Goal: Task Accomplishment & Management: Manage account settings

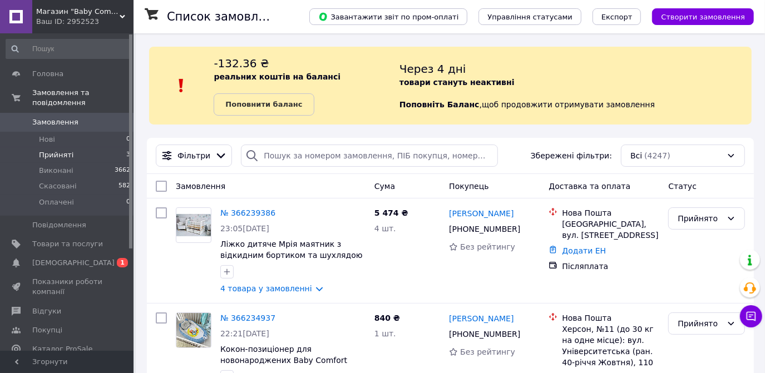
click at [66, 150] on span "Прийняті" at bounding box center [56, 155] width 34 height 10
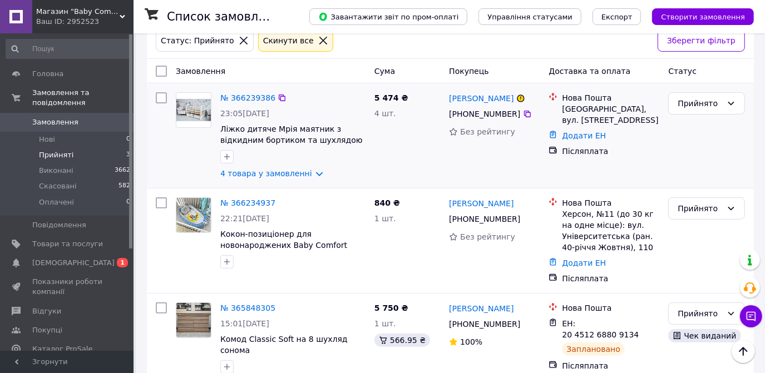
scroll to position [160, 0]
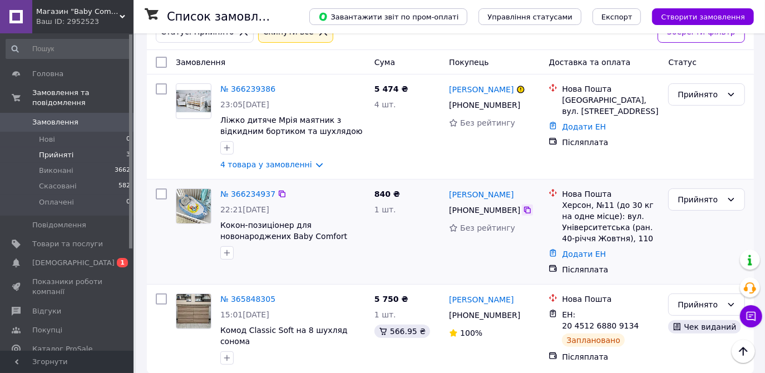
click at [524, 210] on icon at bounding box center [527, 210] width 7 height 7
click at [523, 211] on icon at bounding box center [527, 210] width 9 height 9
click at [581, 254] on link "Додати ЕН" at bounding box center [584, 254] width 44 height 9
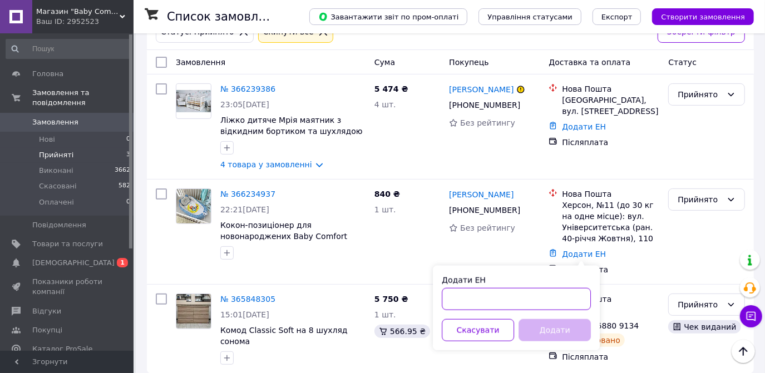
click at [486, 297] on input "Додати ЕН" at bounding box center [516, 299] width 149 height 22
paste input "20451269156283"
type input "20451269156283"
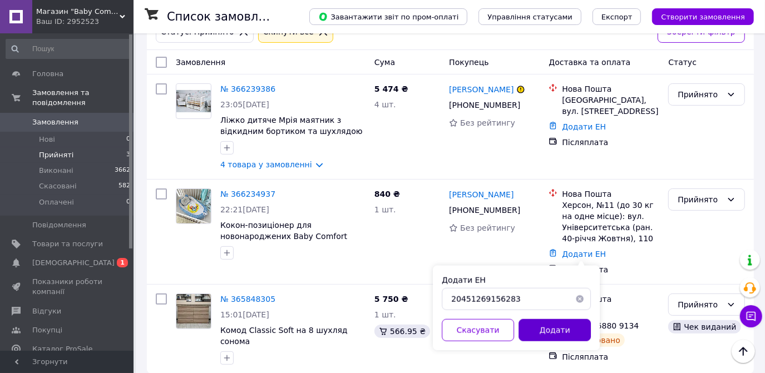
click at [542, 330] on button "Додати" at bounding box center [555, 330] width 72 height 22
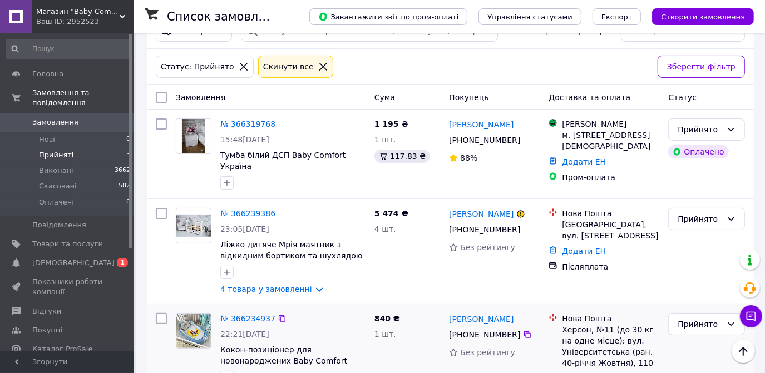
scroll to position [110, 0]
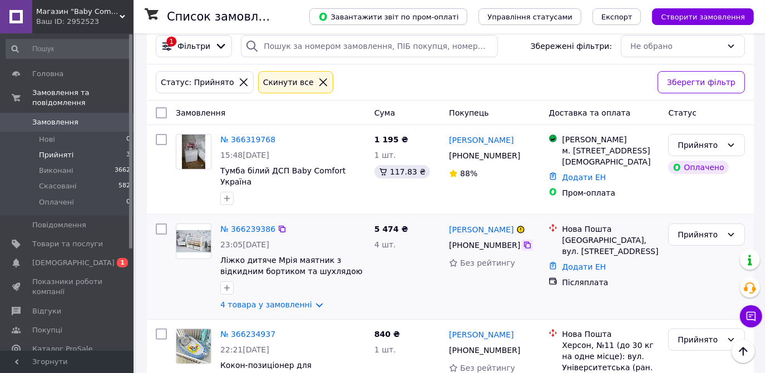
click at [523, 241] on icon at bounding box center [527, 245] width 9 height 9
click at [562, 263] on link "Додати ЕН" at bounding box center [584, 267] width 44 height 9
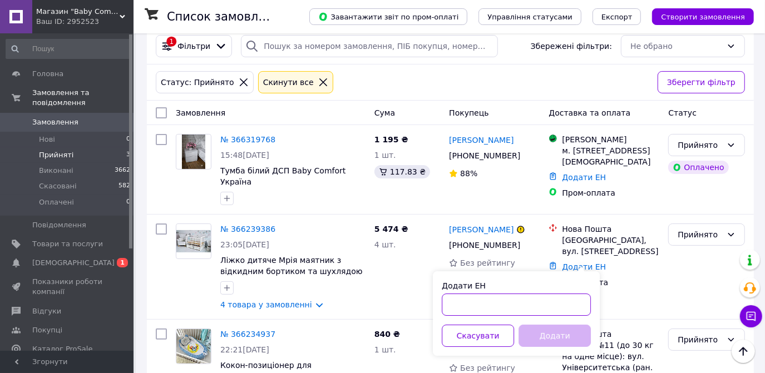
click at [500, 306] on input "Додати ЕН" at bounding box center [516, 305] width 149 height 22
paste input "20451269158993"
type input "20451269158993"
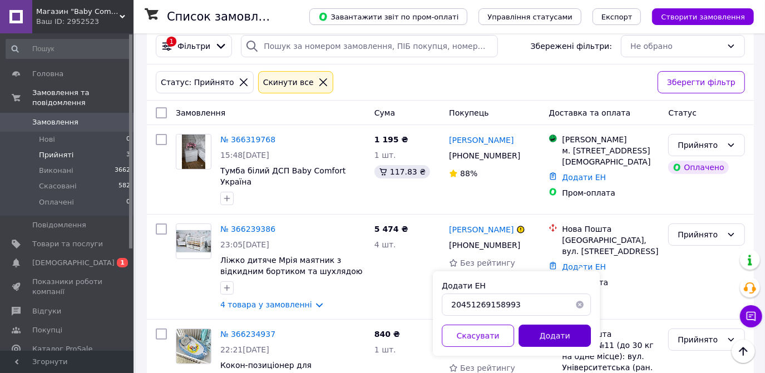
click at [547, 336] on button "Додати" at bounding box center [555, 336] width 72 height 22
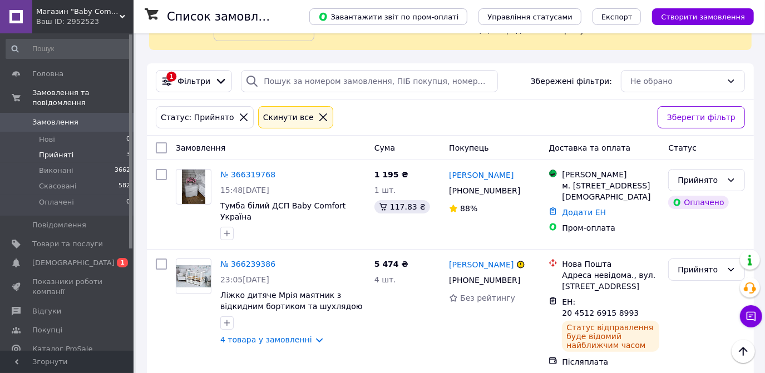
scroll to position [59, 0]
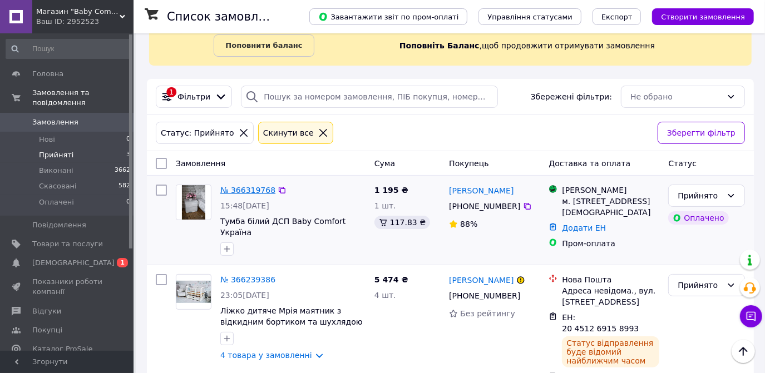
click at [240, 189] on link "№ 366319768" at bounding box center [247, 190] width 55 height 9
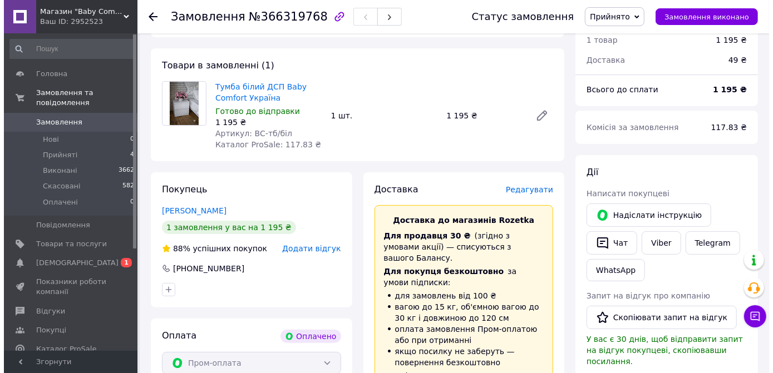
scroll to position [101, 0]
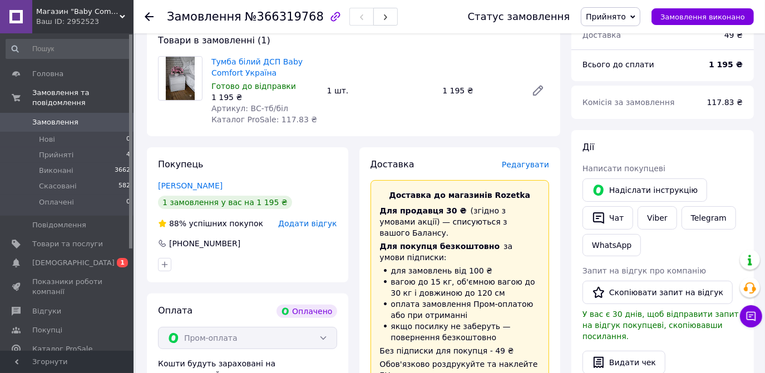
click at [535, 162] on span "Редагувати" at bounding box center [525, 164] width 47 height 9
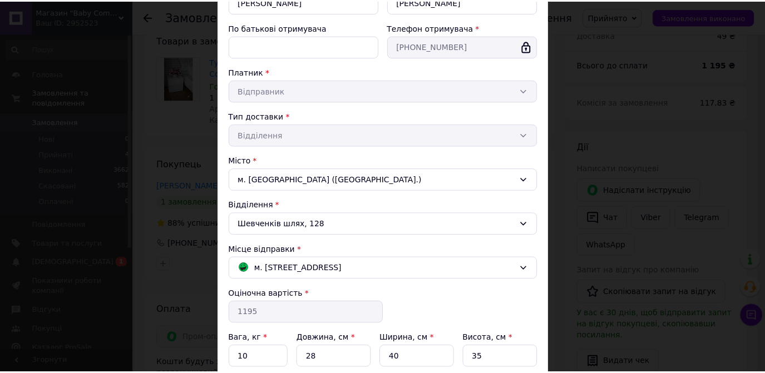
scroll to position [248, 0]
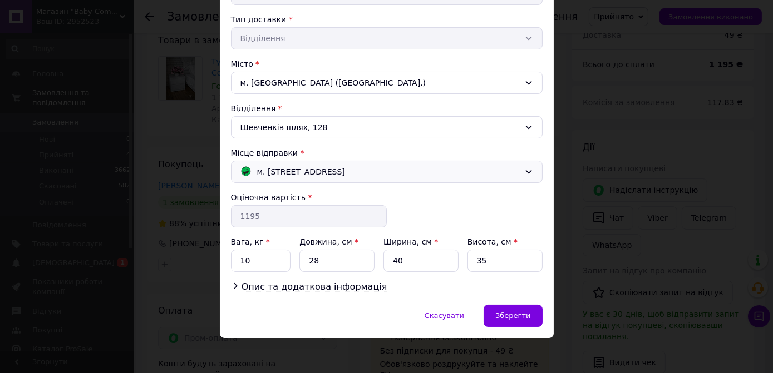
drag, startPoint x: 277, startPoint y: 170, endPoint x: 277, endPoint y: 176, distance: 6.1
click at [278, 170] on span "м. Київ (Київська обл.); Русанівська набережна, 4" at bounding box center [301, 172] width 88 height 12
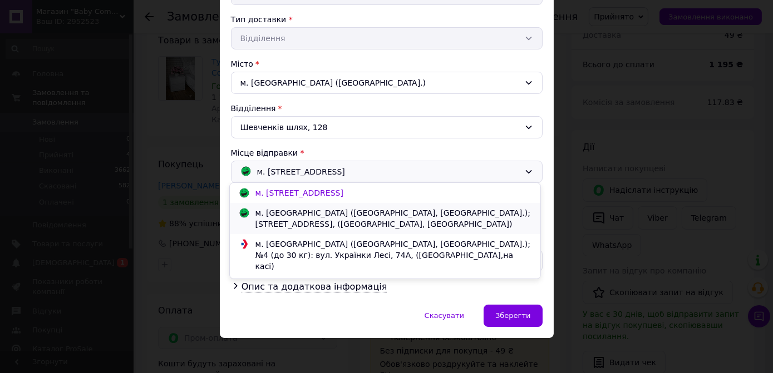
click at [269, 214] on div "м. [GEOGRAPHIC_DATA] ([GEOGRAPHIC_DATA], [GEOGRAPHIC_DATA].); [STREET_ADDRESS],…" at bounding box center [394, 219] width 282 height 22
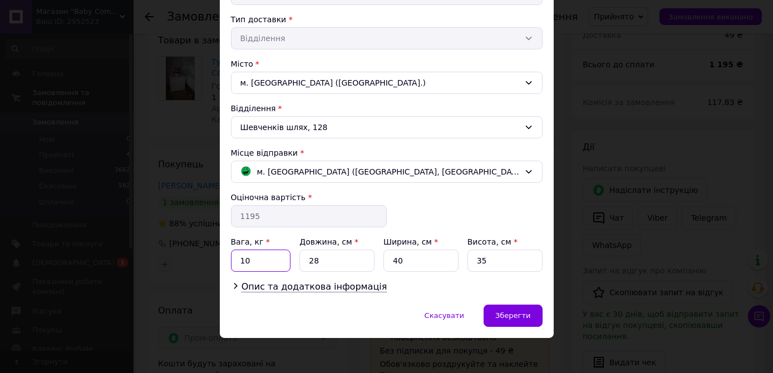
click at [259, 256] on input "10" at bounding box center [261, 261] width 60 height 22
type input "14"
type input "45"
type input "14"
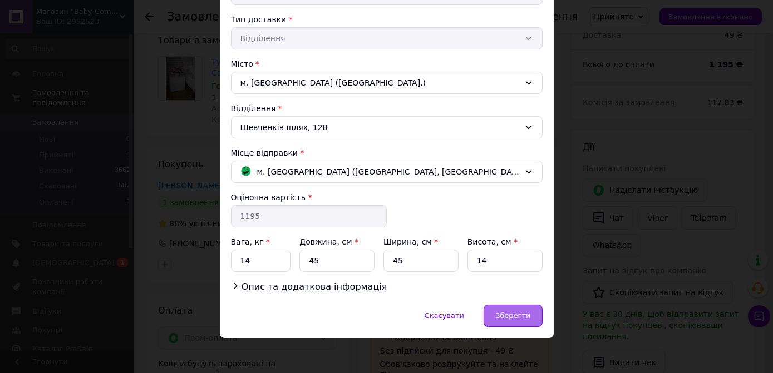
click at [514, 317] on span "Зберегти" at bounding box center [512, 316] width 35 height 8
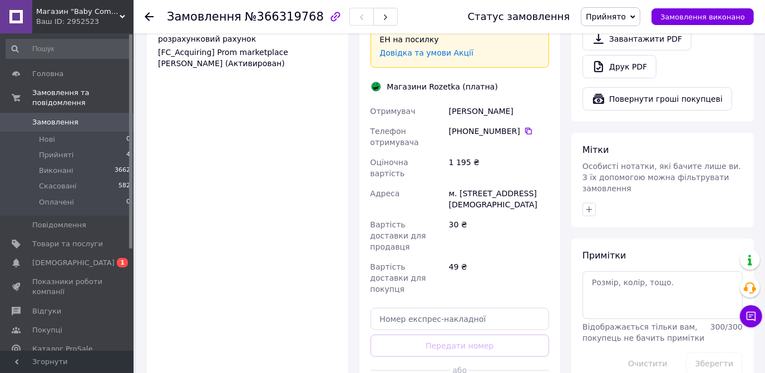
scroll to position [506, 0]
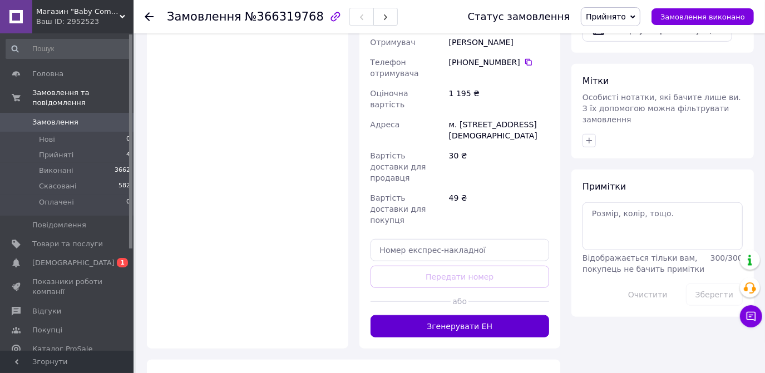
click at [451, 315] on button "Згенерувати ЕН" at bounding box center [460, 326] width 179 height 22
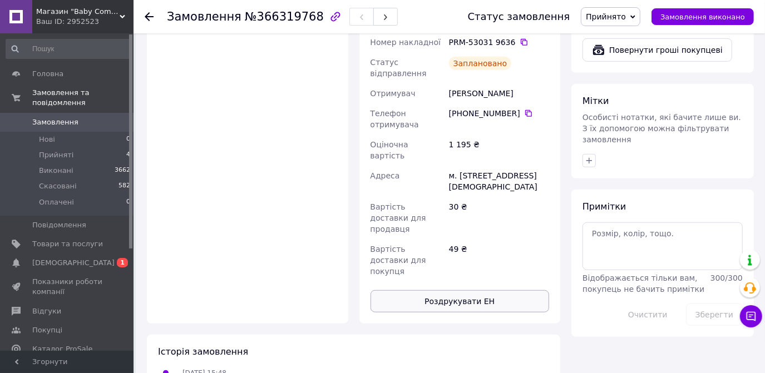
click at [450, 290] on button "Роздрукувати ЕН" at bounding box center [460, 301] width 179 height 22
click at [73, 147] on li "Прийняті 4" at bounding box center [68, 155] width 137 height 16
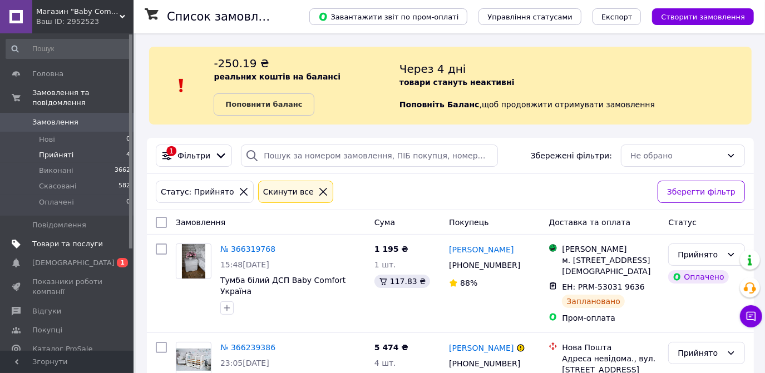
click at [65, 239] on span "Товари та послуги" at bounding box center [67, 244] width 71 height 10
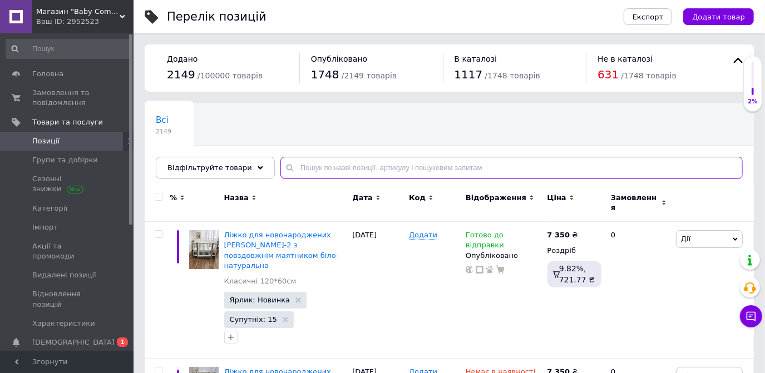
click at [312, 164] on input "text" at bounding box center [511, 168] width 462 height 22
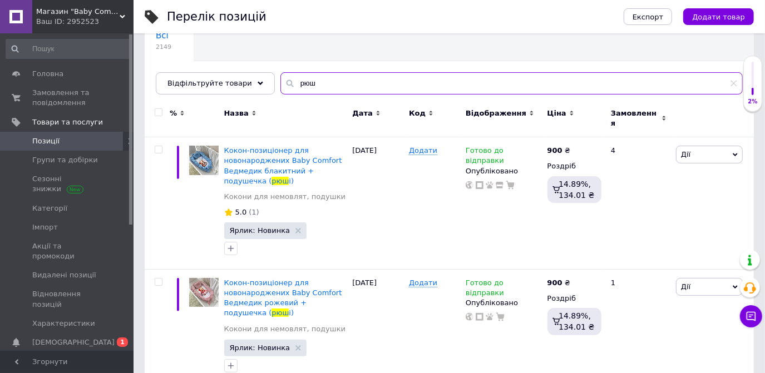
scroll to position [101, 0]
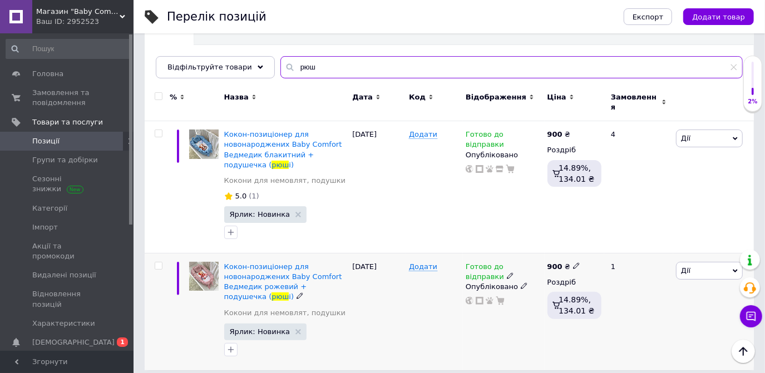
type input "рюш"
click at [507, 273] on icon at bounding box center [510, 276] width 7 height 7
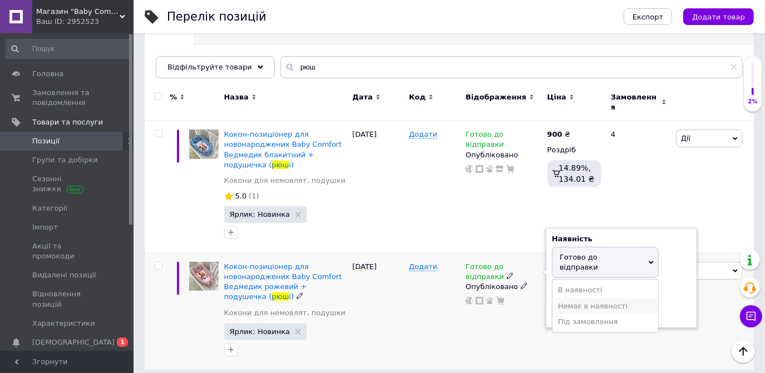
click at [578, 299] on li "Немає в наявності" at bounding box center [605, 307] width 106 height 16
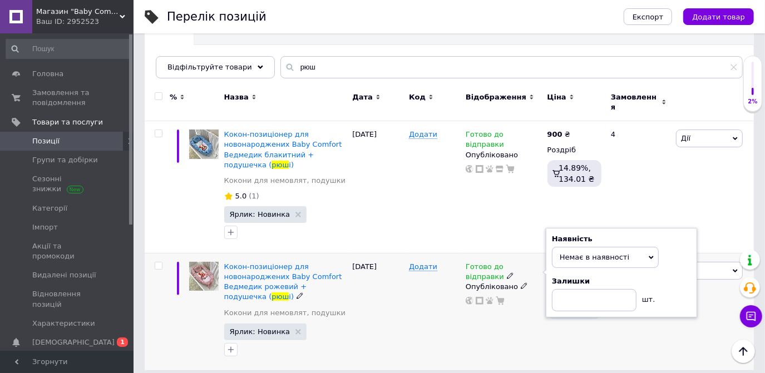
click at [385, 305] on div "[DATE]" at bounding box center [377, 311] width 57 height 117
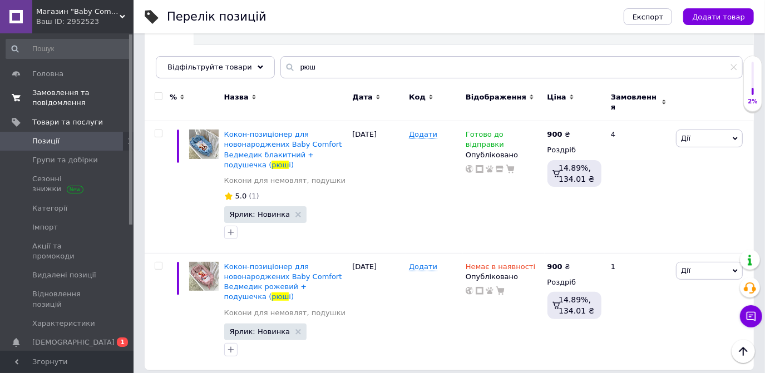
click at [49, 94] on span "Замовлення та повідомлення" at bounding box center [67, 98] width 71 height 20
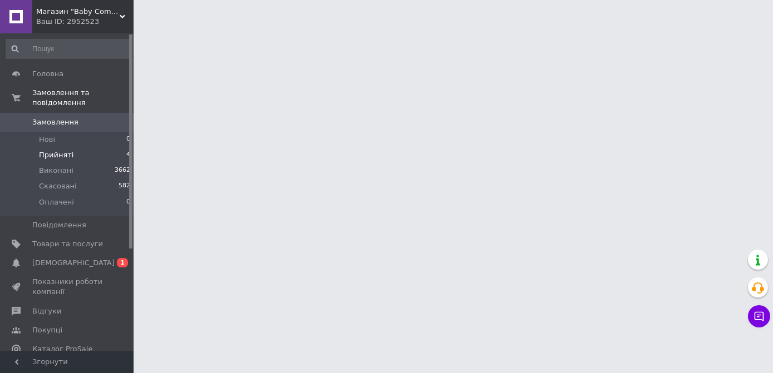
click at [60, 150] on span "Прийняті" at bounding box center [56, 155] width 34 height 10
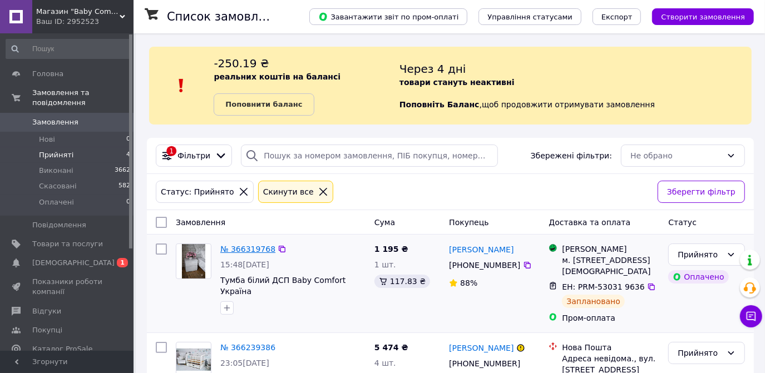
click at [250, 249] on link "№ 366319768" at bounding box center [247, 249] width 55 height 9
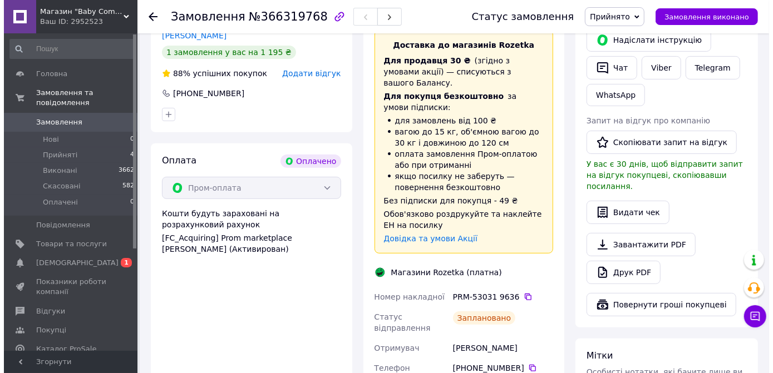
scroll to position [253, 0]
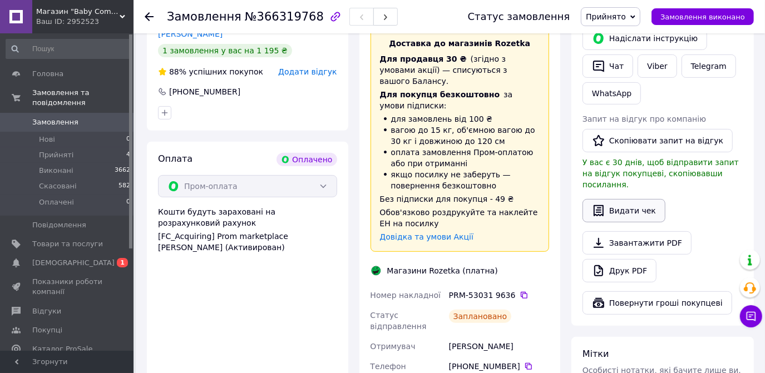
click at [621, 204] on button "Видати чек" at bounding box center [623, 210] width 83 height 23
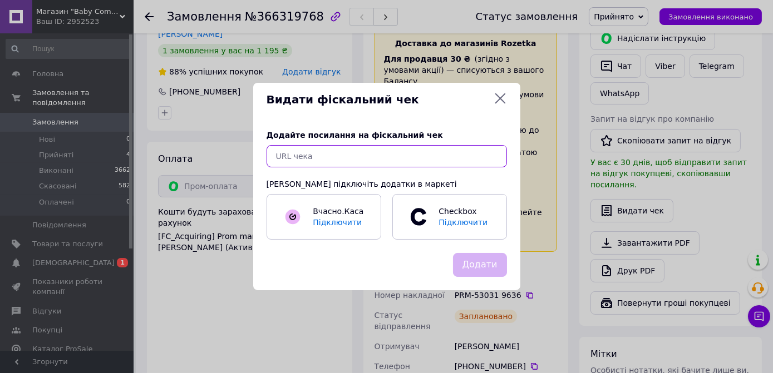
click at [376, 164] on input "text" at bounding box center [386, 156] width 240 height 22
paste input "[URL][DOMAIN_NAME]"
type input "[URL][DOMAIN_NAME]"
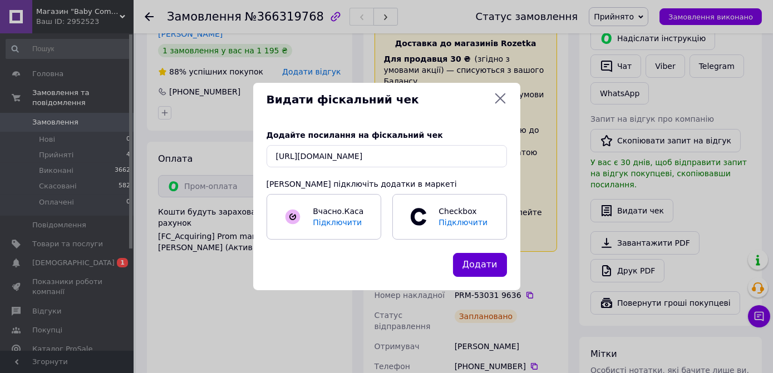
click at [482, 260] on button "Додати" at bounding box center [480, 265] width 54 height 24
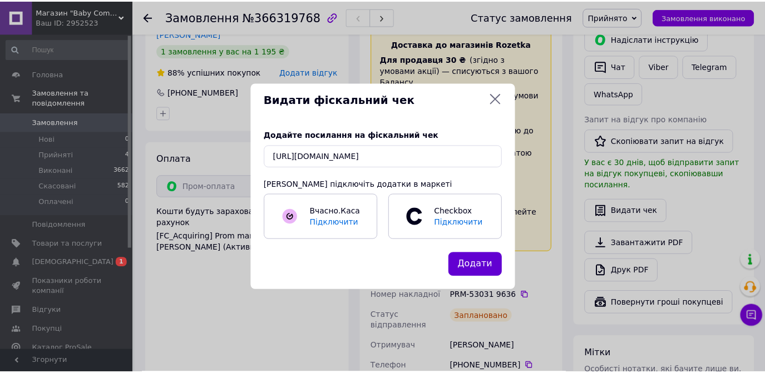
scroll to position [0, 0]
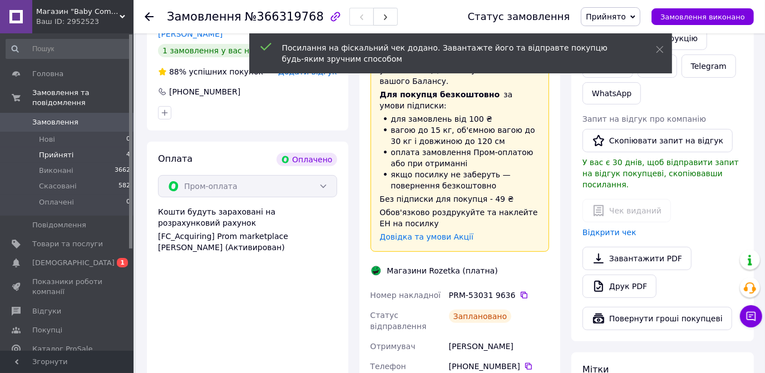
click at [55, 150] on span "Прийняті" at bounding box center [56, 155] width 34 height 10
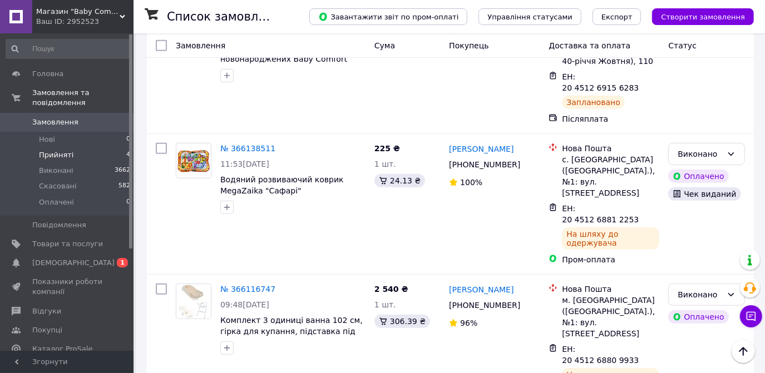
click at [55, 150] on span "Прийняті" at bounding box center [56, 155] width 34 height 10
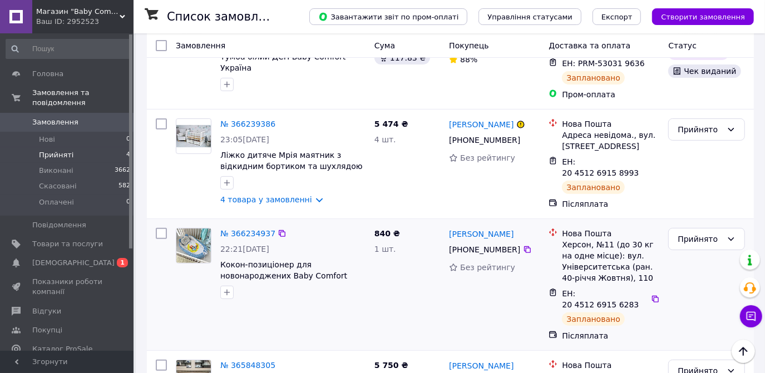
scroll to position [173, 0]
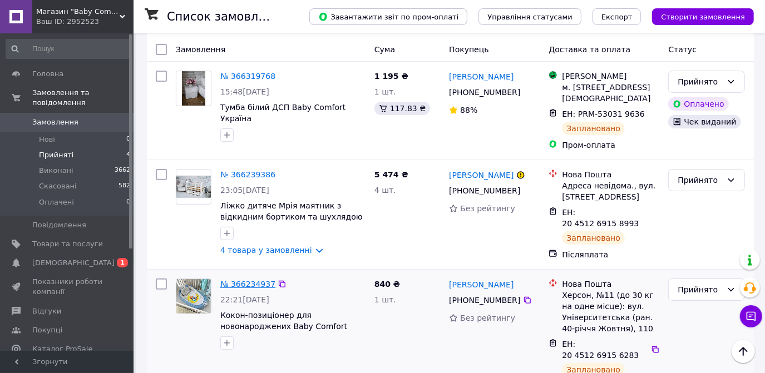
click at [250, 280] on link "№ 366234937" at bounding box center [247, 284] width 55 height 9
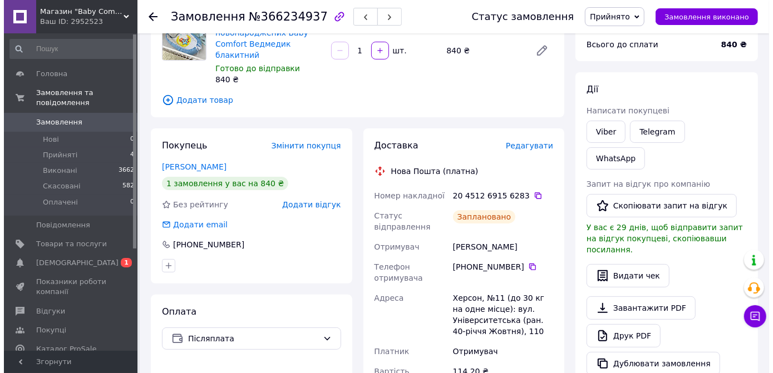
scroll to position [173, 0]
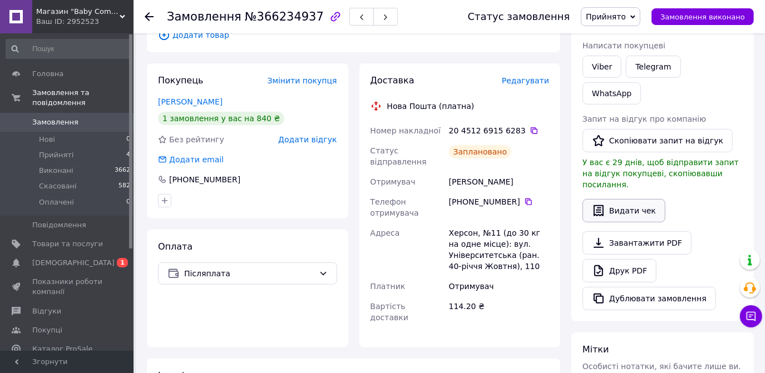
click at [621, 199] on button "Видати чек" at bounding box center [623, 210] width 83 height 23
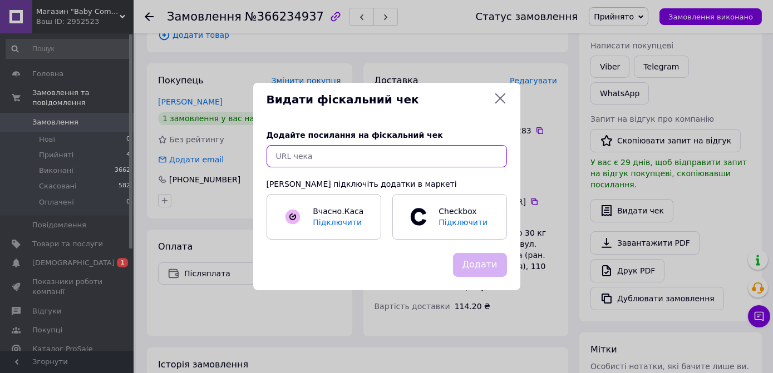
click at [338, 155] on input "text" at bounding box center [386, 156] width 240 height 22
paste input "[URL][DOMAIN_NAME]"
type input "[URL][DOMAIN_NAME]"
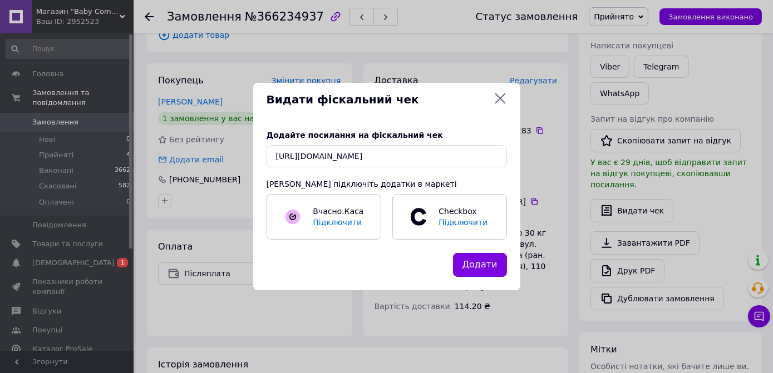
click at [492, 269] on button "Додати" at bounding box center [480, 265] width 54 height 24
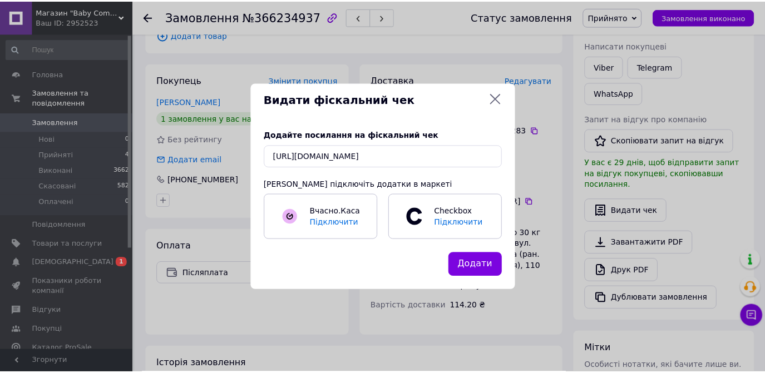
scroll to position [0, 0]
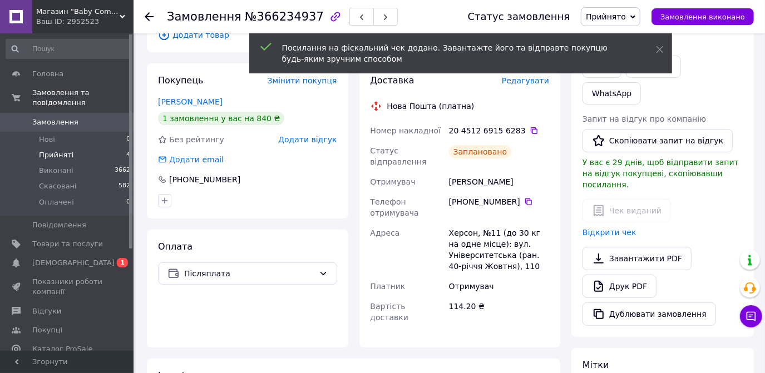
click at [54, 150] on span "Прийняті" at bounding box center [56, 155] width 34 height 10
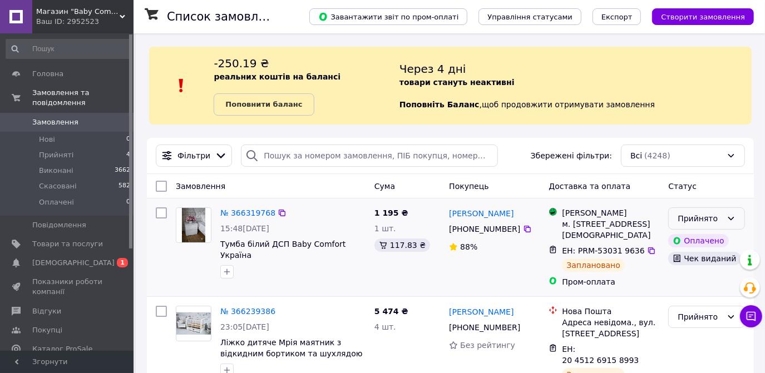
click at [694, 218] on div "Прийнято" at bounding box center [700, 219] width 45 height 12
click at [681, 246] on li "Виконано" at bounding box center [707, 242] width 76 height 20
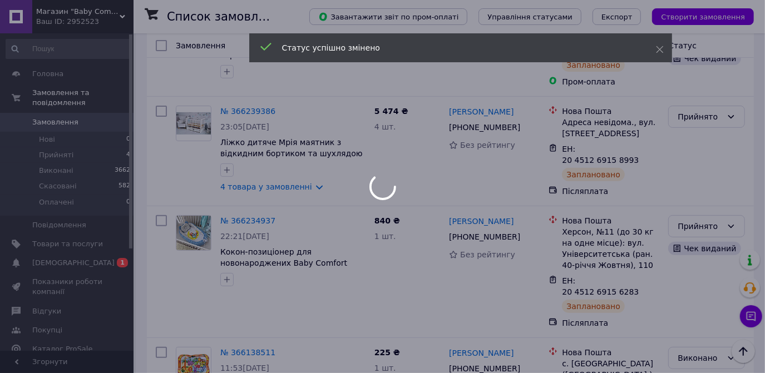
scroll to position [202, 0]
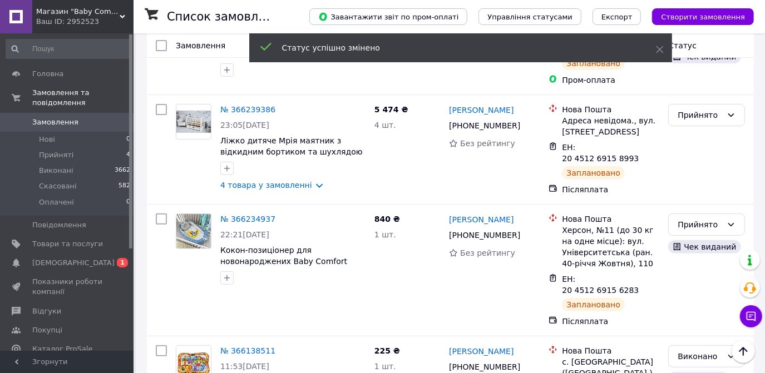
click at [690, 220] on div "Прийнято" at bounding box center [700, 225] width 45 height 12
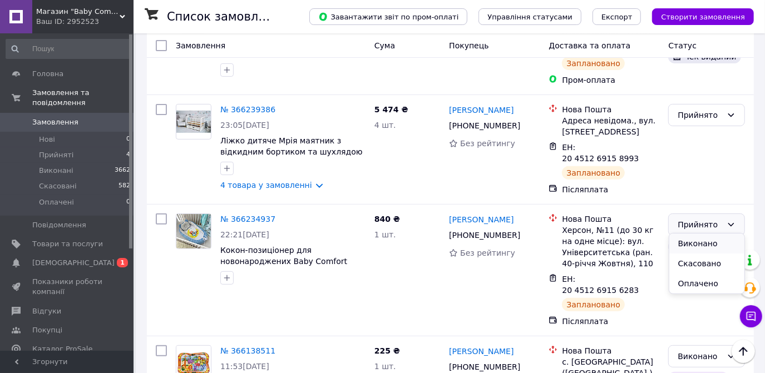
click at [693, 241] on li "Виконано" at bounding box center [707, 244] width 76 height 20
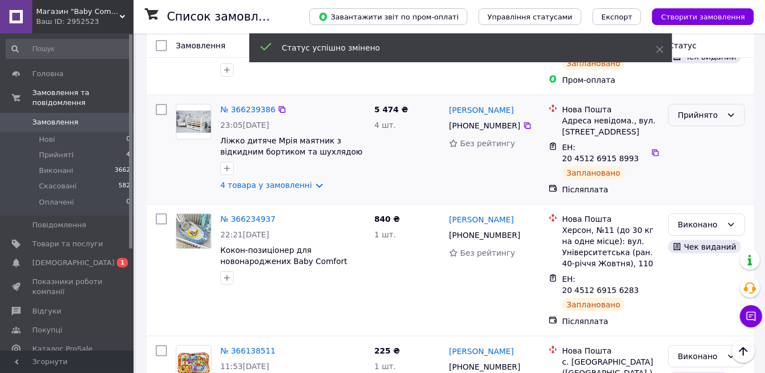
click at [701, 118] on div "Прийнято" at bounding box center [700, 115] width 45 height 12
click at [697, 132] on li "Виконано" at bounding box center [707, 139] width 76 height 20
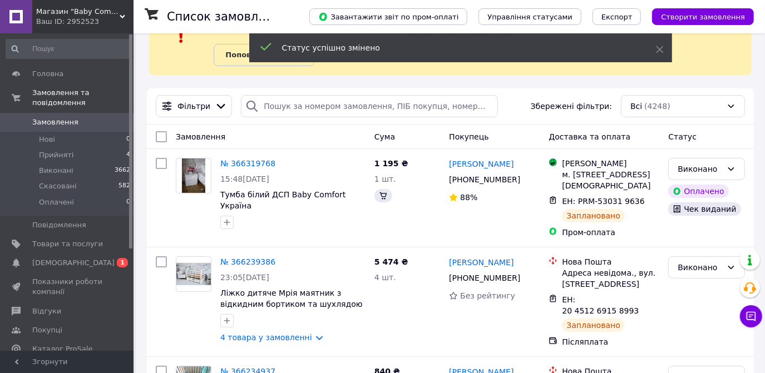
scroll to position [0, 0]
